Goal: Information Seeking & Learning: Check status

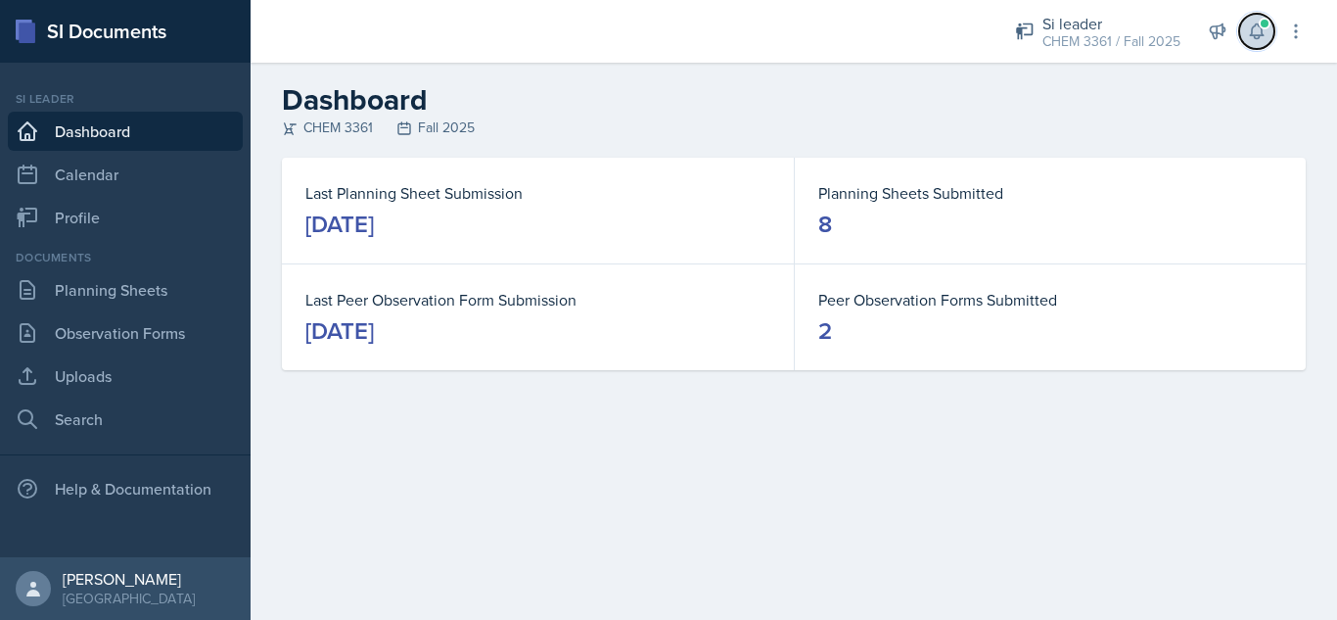
click at [1250, 43] on button at bounding box center [1256, 31] width 35 height 35
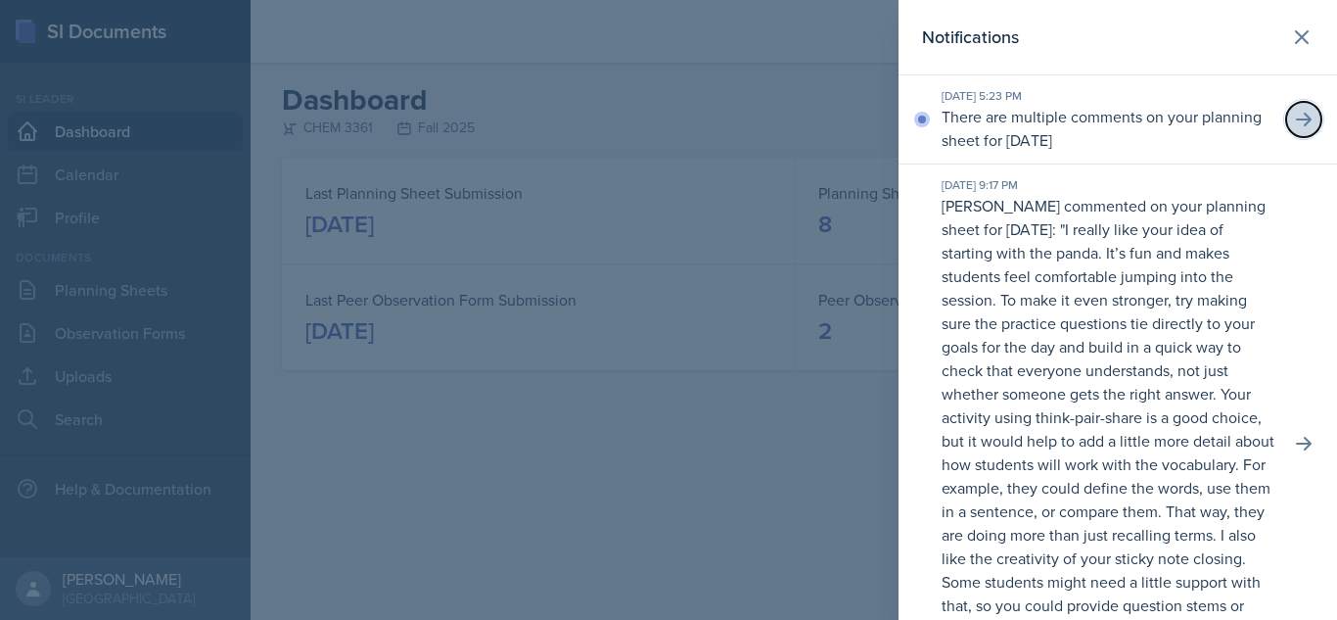
click at [1294, 116] on icon at bounding box center [1304, 120] width 20 height 20
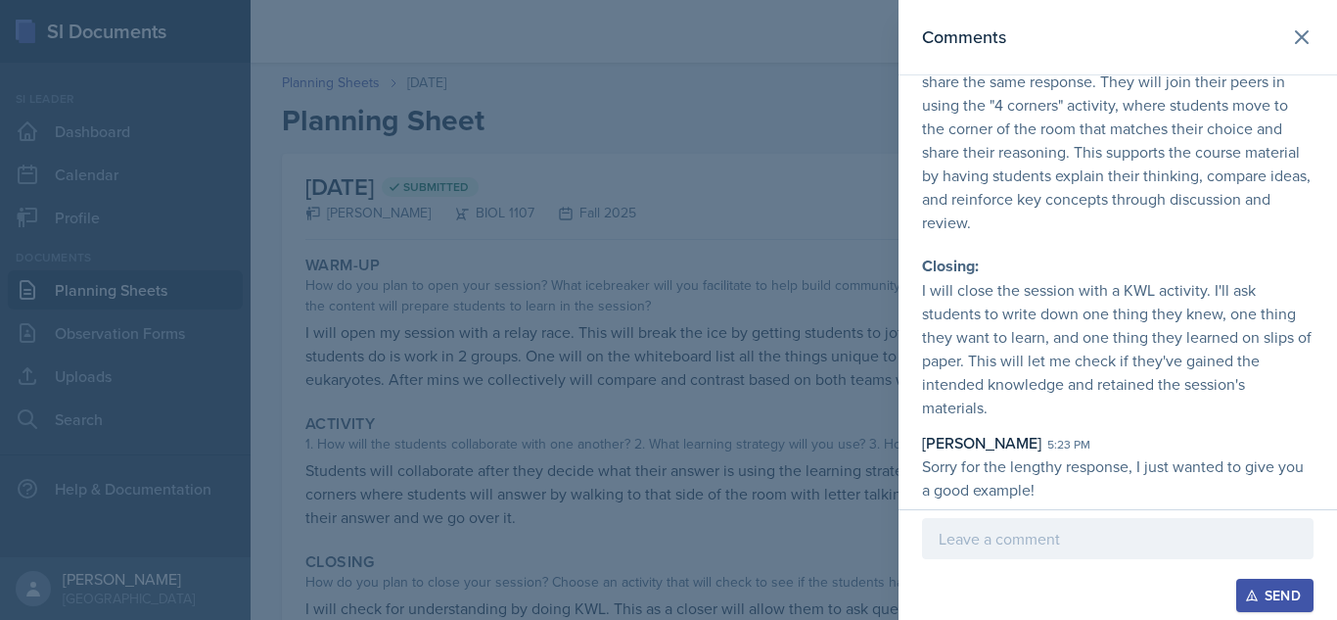
scroll to position [804, 0]
click at [1101, 540] on p at bounding box center [1118, 538] width 358 height 23
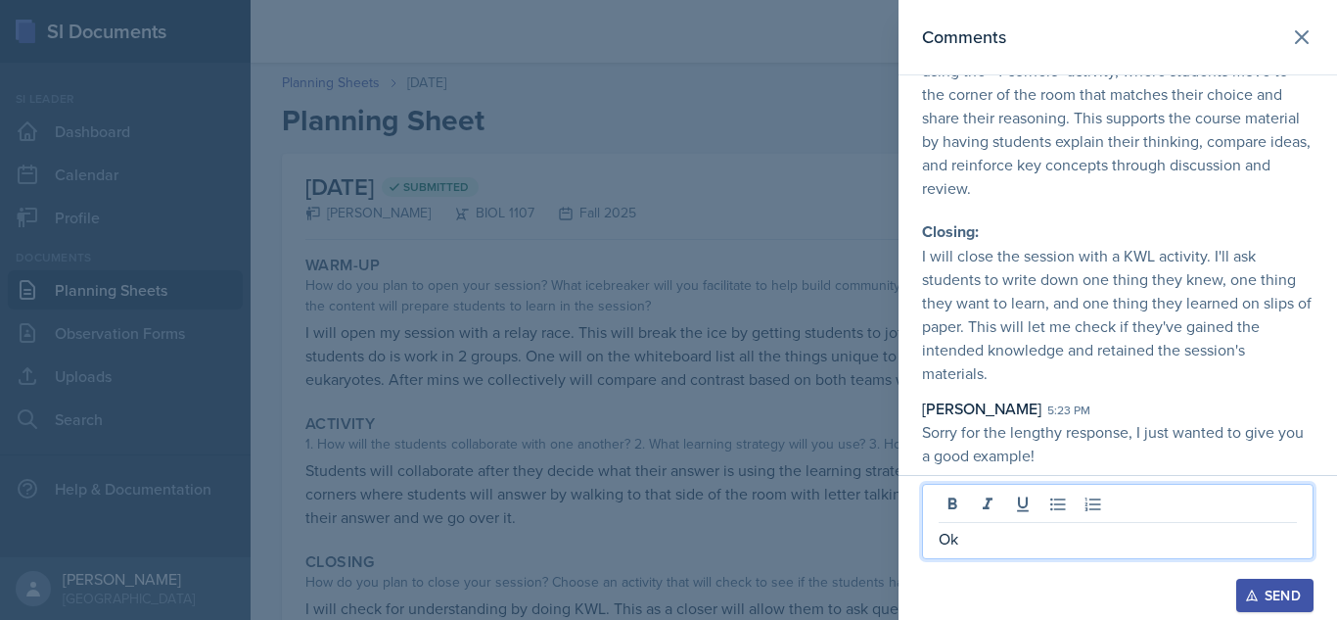
click at [1266, 591] on div "Send" at bounding box center [1275, 595] width 52 height 16
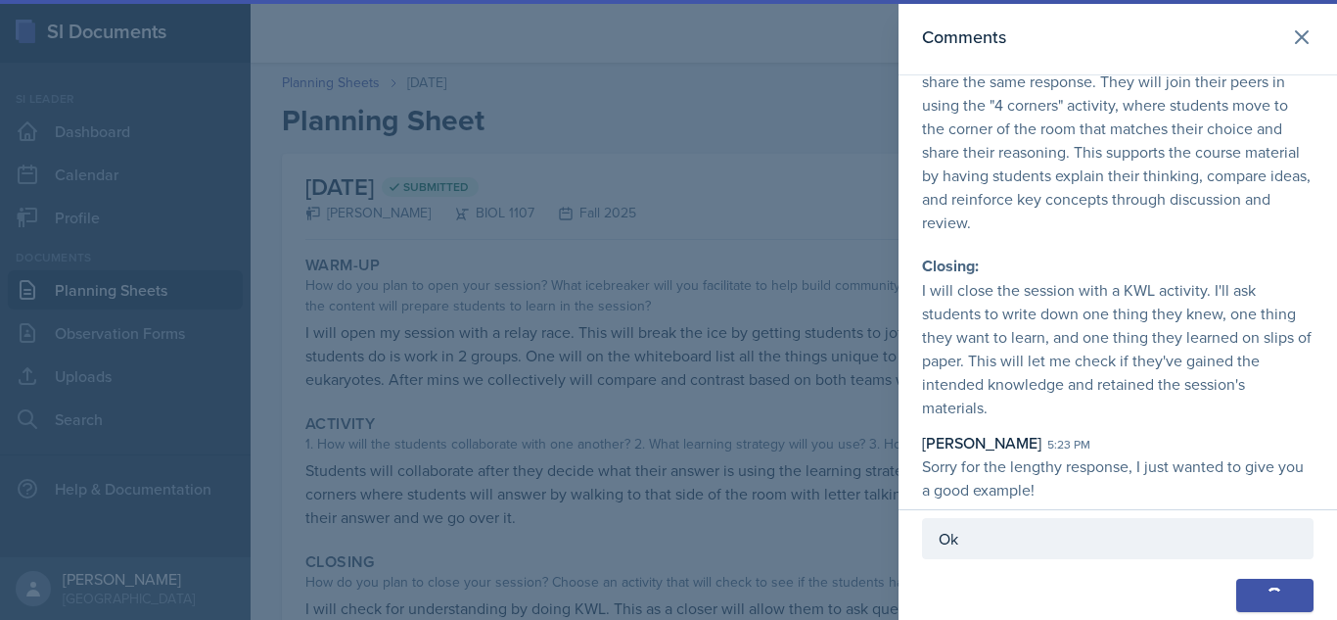
scroll to position [828, 0]
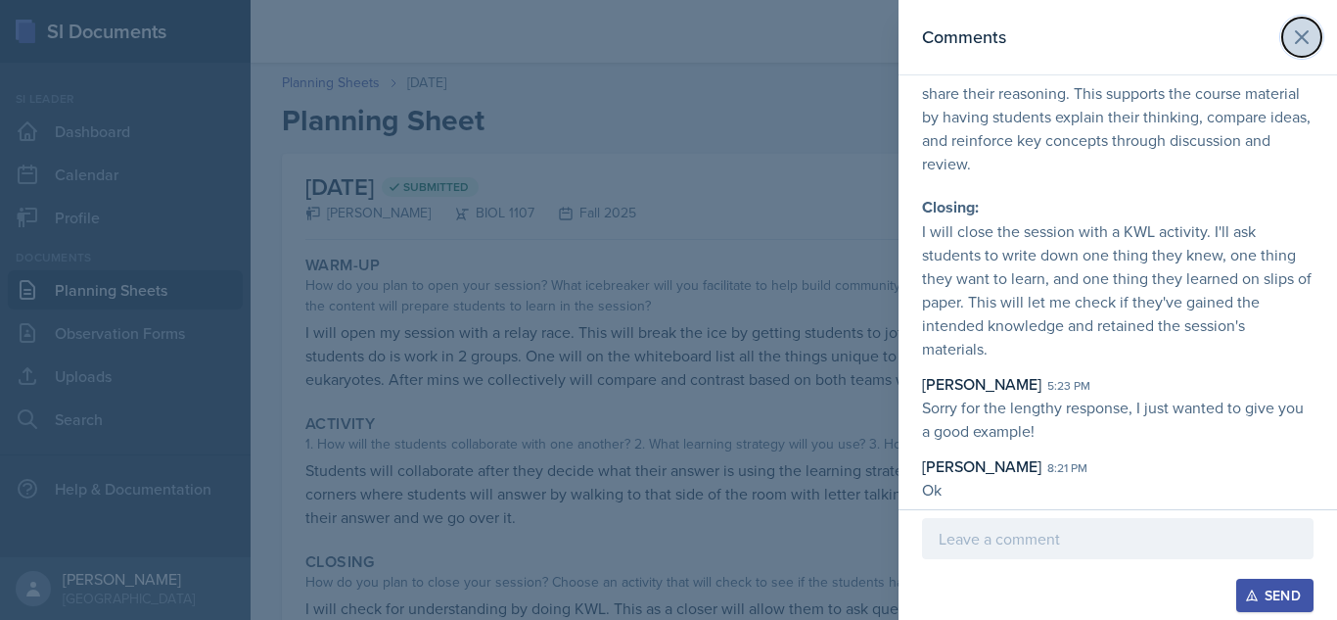
click at [1290, 46] on icon at bounding box center [1301, 36] width 23 height 23
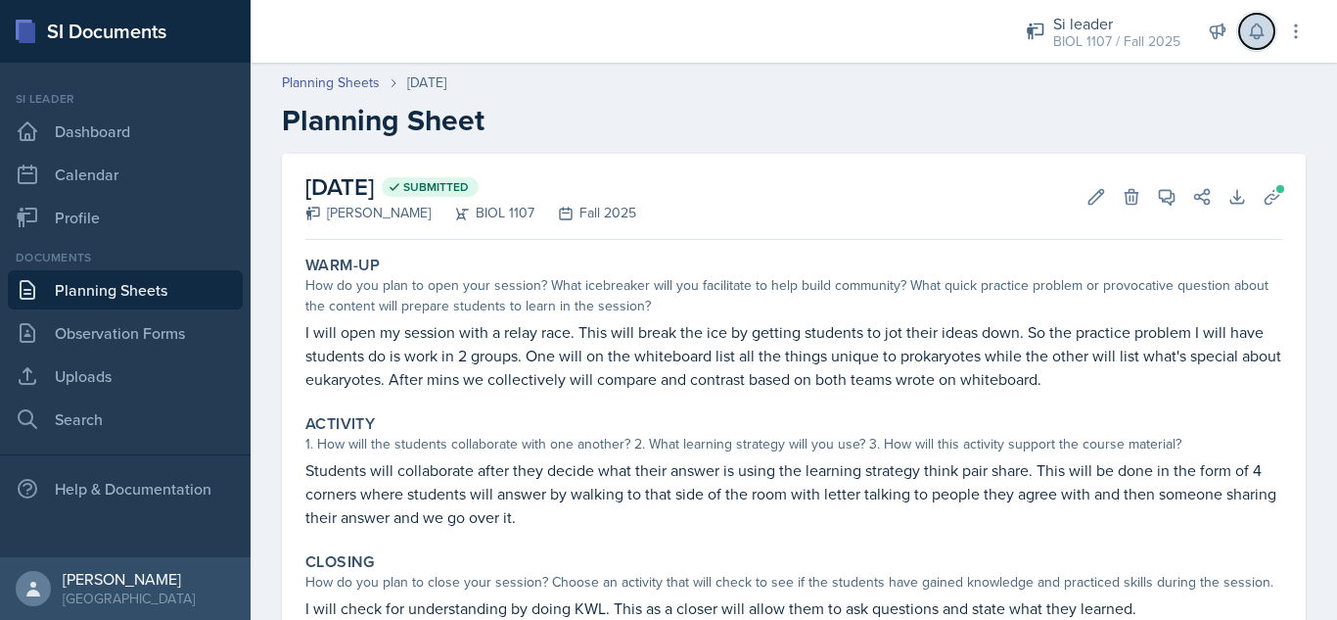
click at [1249, 31] on icon at bounding box center [1257, 32] width 20 height 20
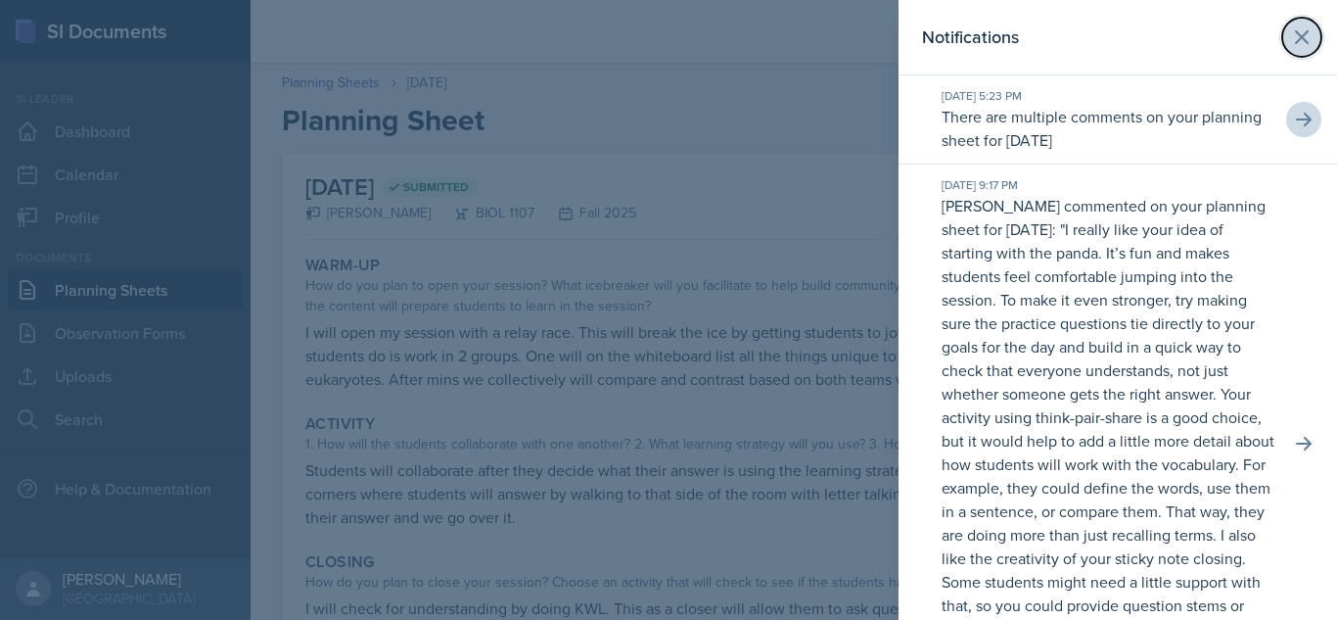
click at [1290, 29] on icon at bounding box center [1301, 36] width 23 height 23
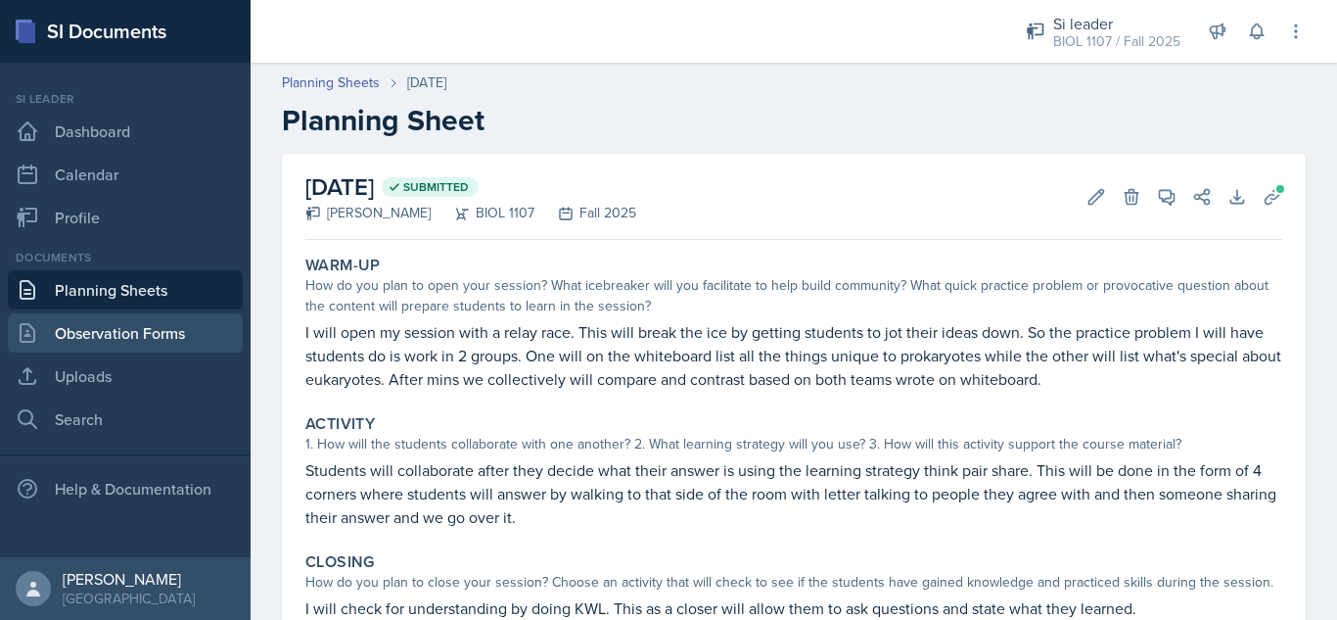
click at [179, 336] on link "Observation Forms" at bounding box center [125, 332] width 235 height 39
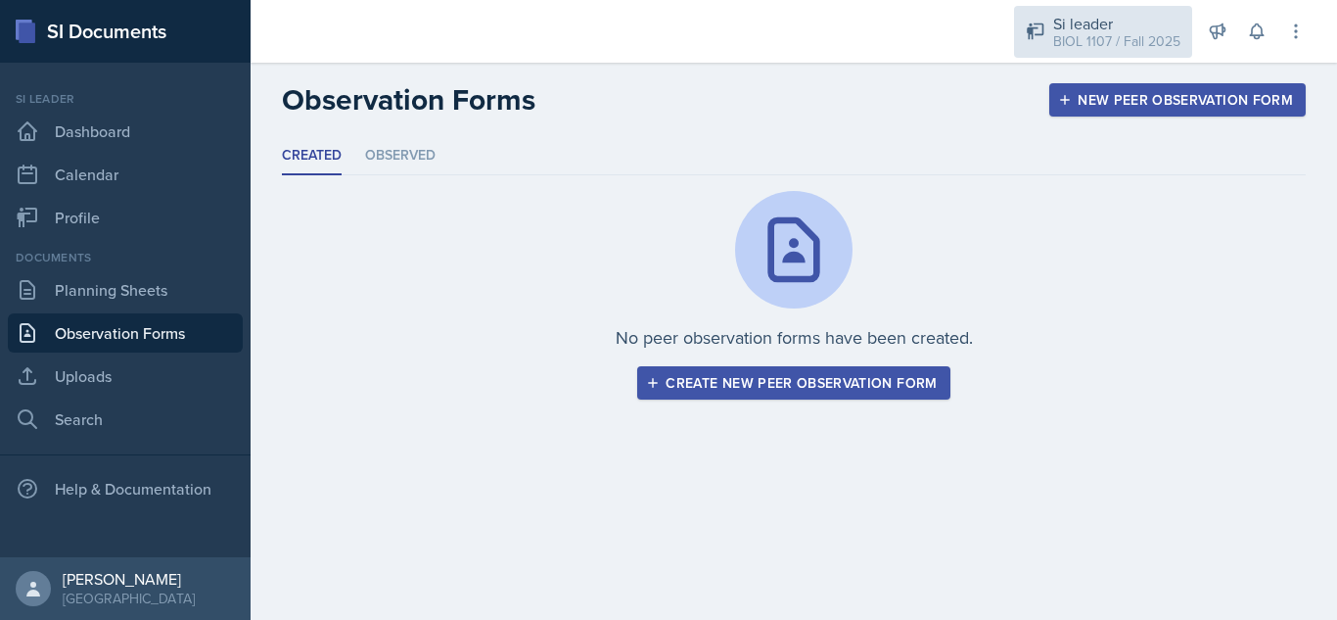
click at [1128, 41] on div "BIOL 1107 / Fall 2025" at bounding box center [1116, 41] width 127 height 21
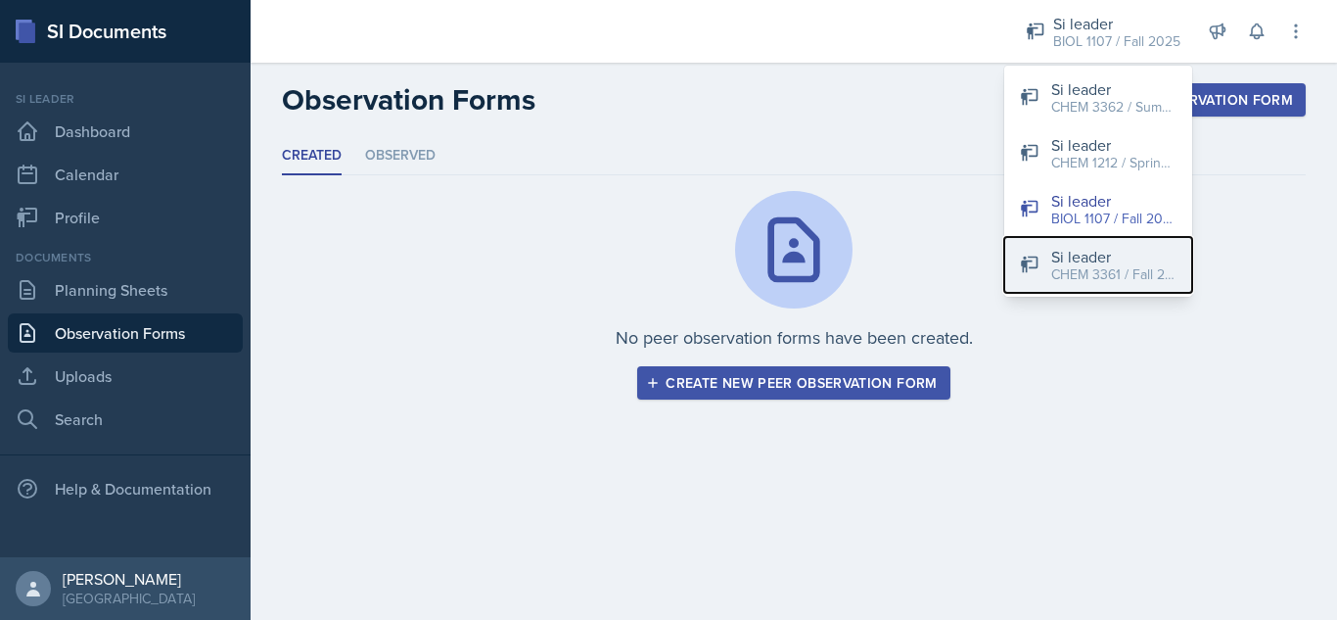
click at [1057, 275] on div "CHEM 3361 / Fall 2025" at bounding box center [1113, 274] width 125 height 21
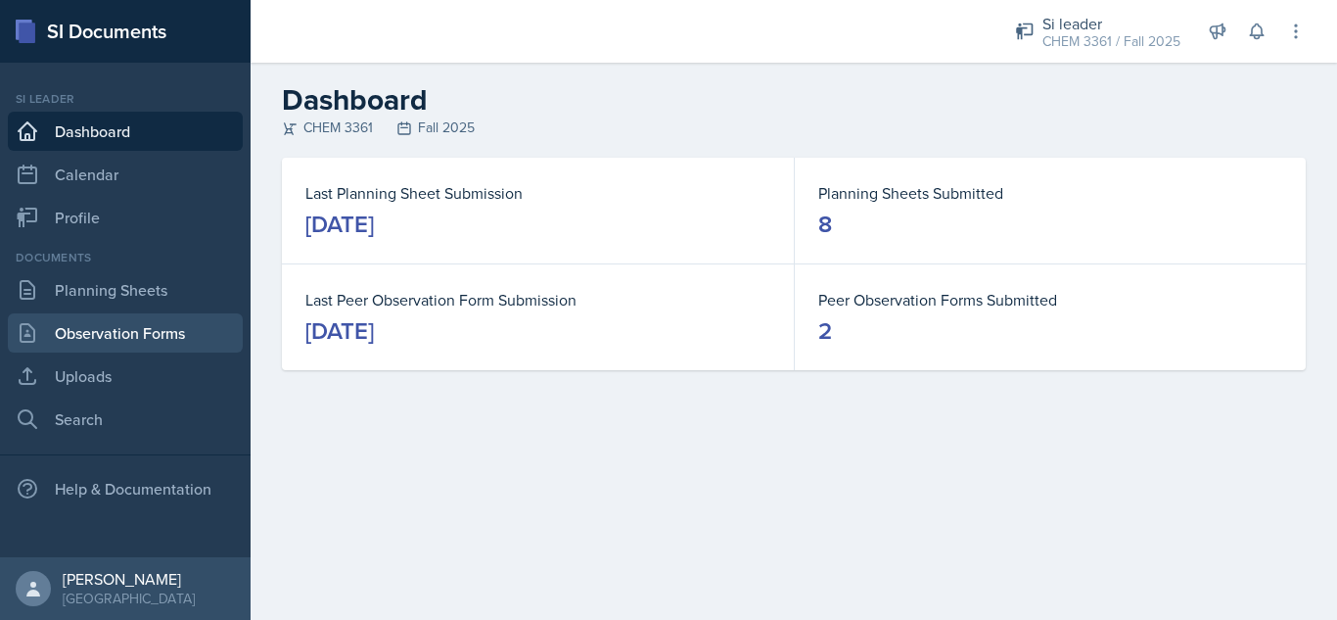
click at [170, 331] on link "Observation Forms" at bounding box center [125, 332] width 235 height 39
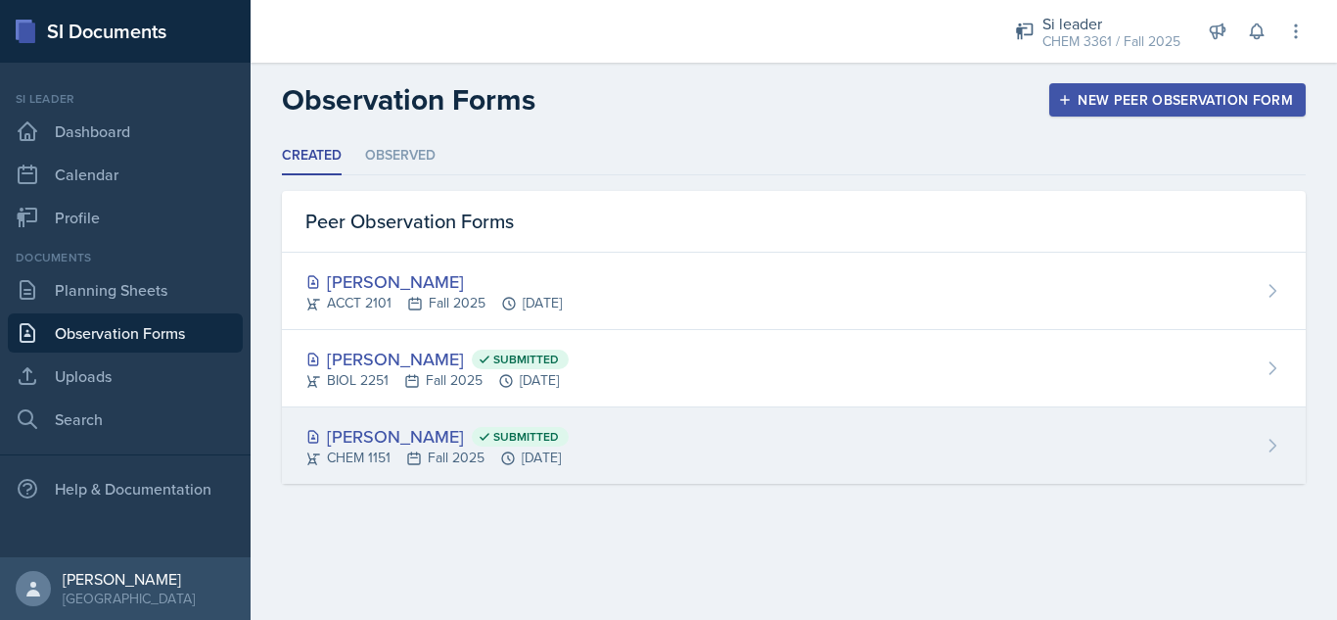
click at [383, 435] on div "[PERSON_NAME] Submitted" at bounding box center [436, 436] width 263 height 26
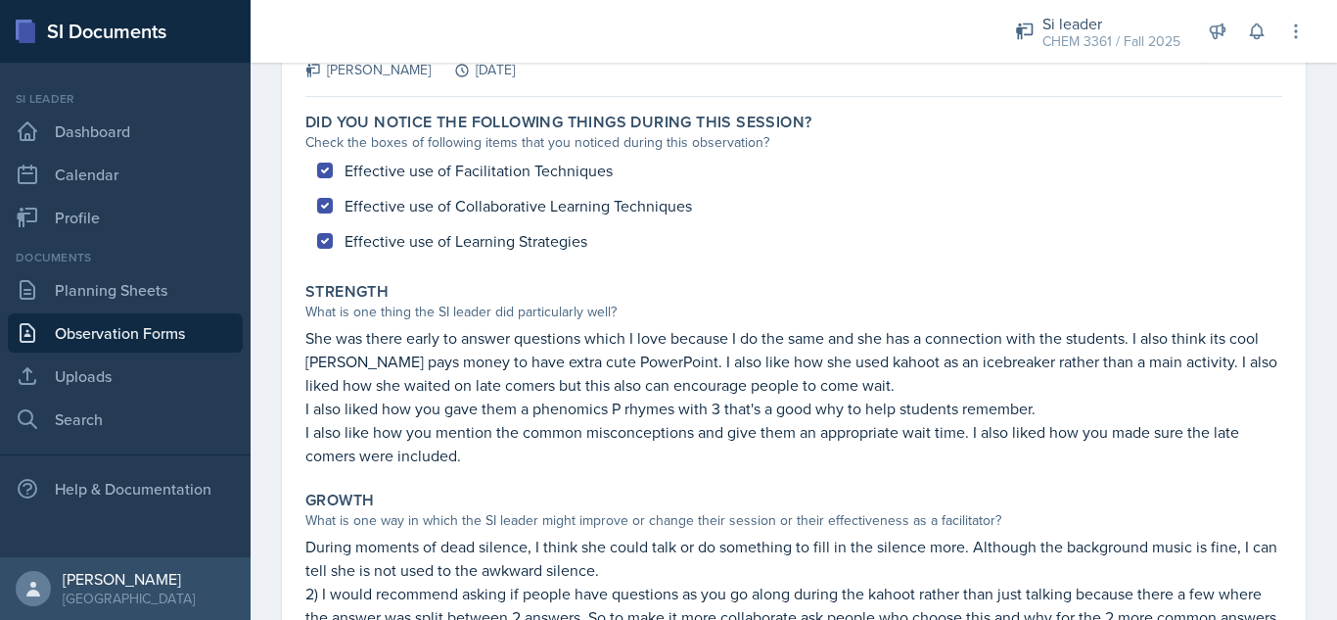
scroll to position [146, 0]
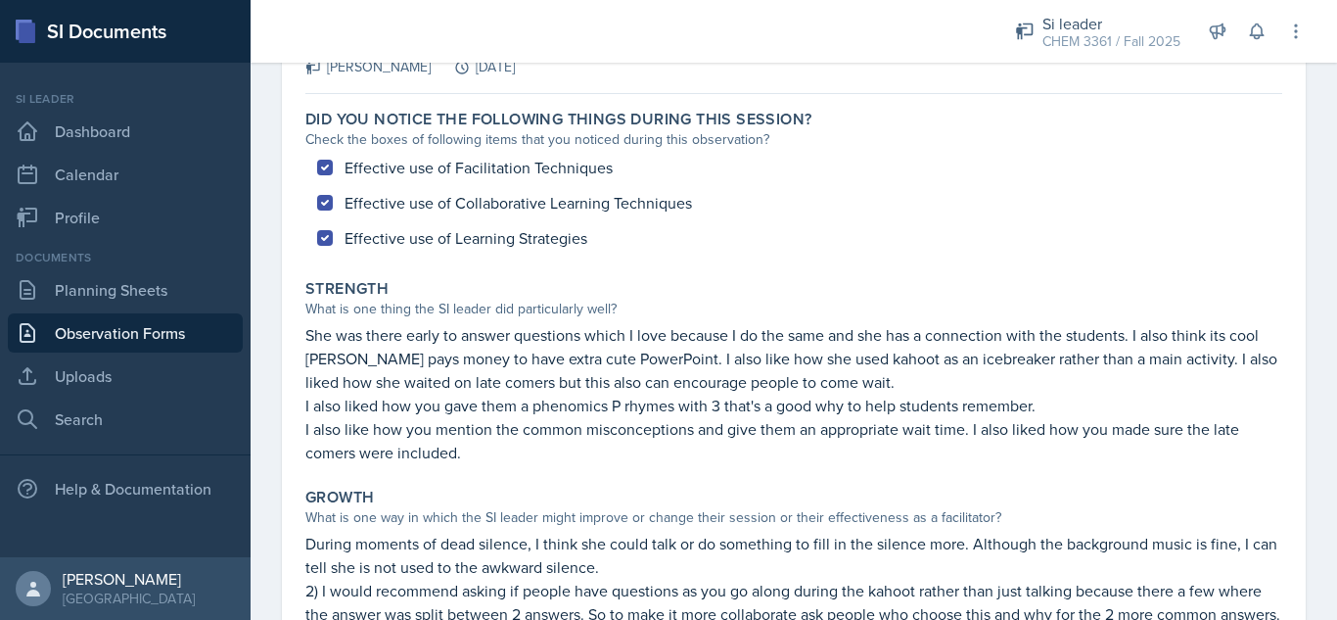
click at [837, 386] on p "She was there early to answer questions which I love because I do the same and …" at bounding box center [793, 358] width 977 height 70
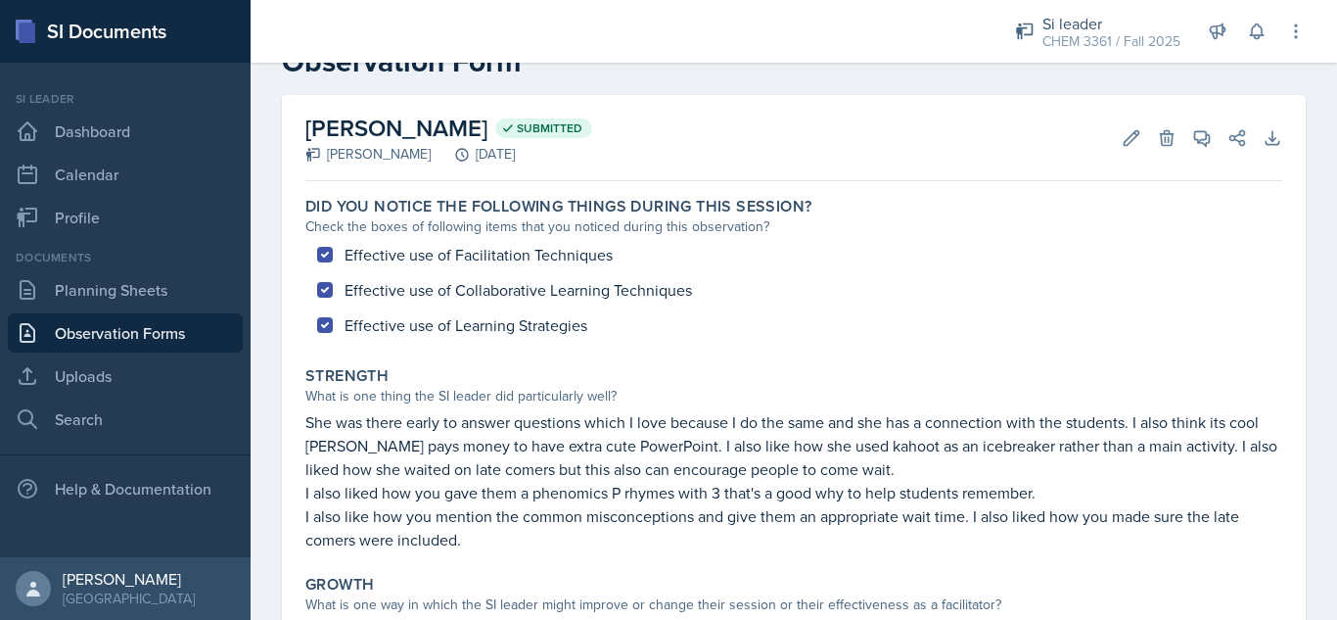
scroll to position [0, 0]
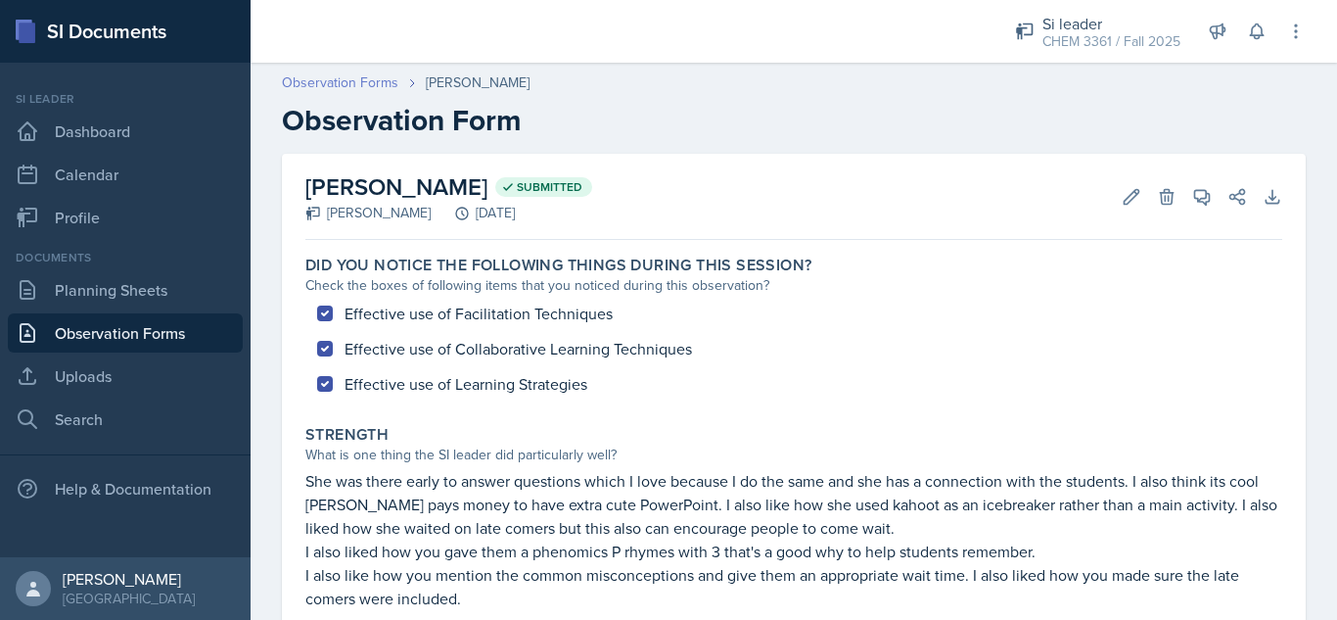
click at [328, 79] on link "Observation Forms" at bounding box center [340, 82] width 116 height 21
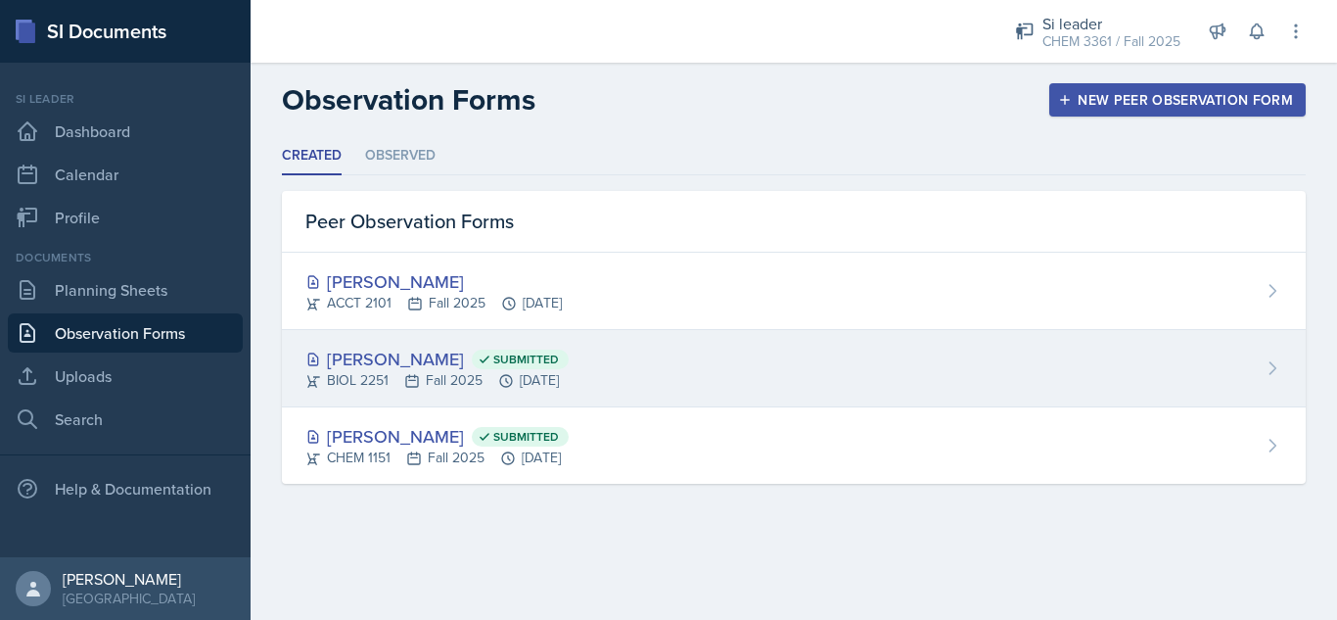
click at [388, 354] on div "[PERSON_NAME] Submitted" at bounding box center [436, 358] width 263 height 26
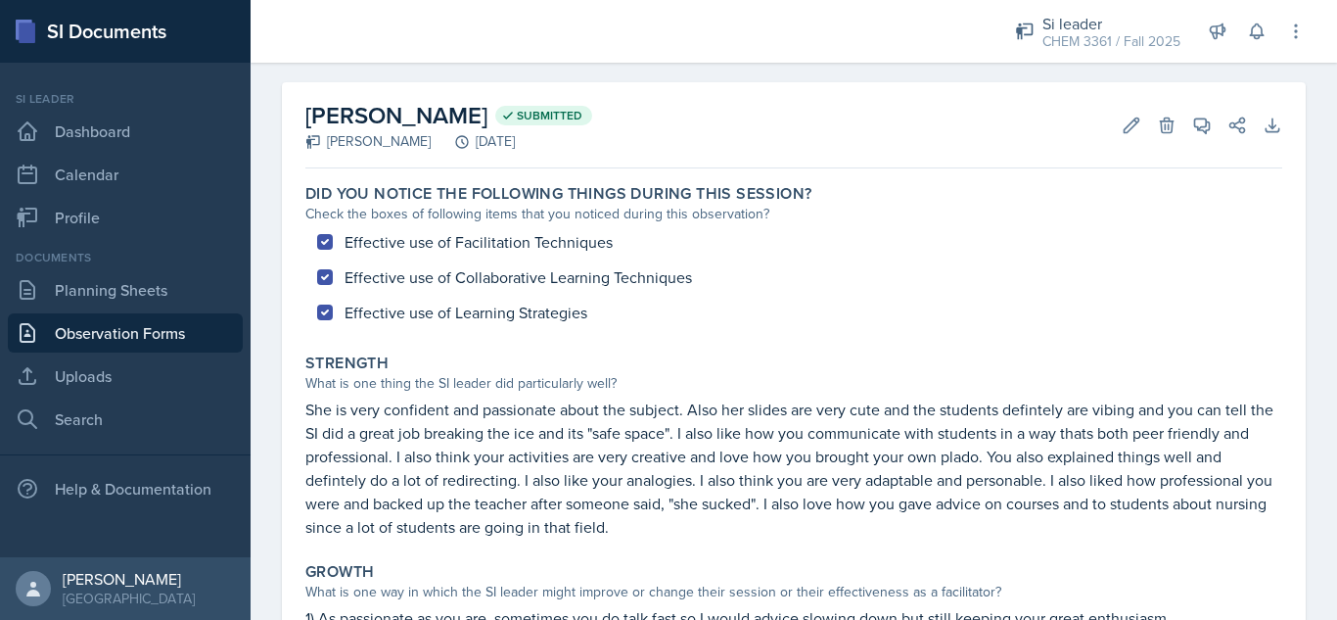
scroll to position [9, 0]
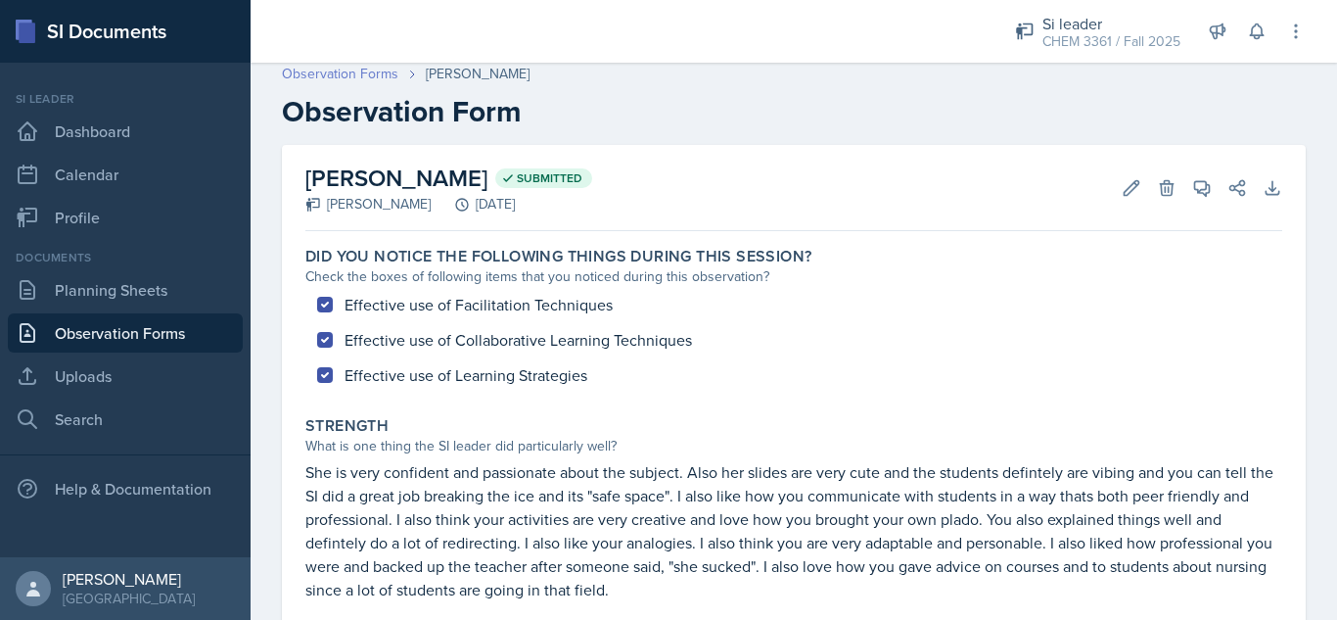
click at [346, 71] on link "Observation Forms" at bounding box center [340, 74] width 116 height 21
